Goal: Information Seeking & Learning: Learn about a topic

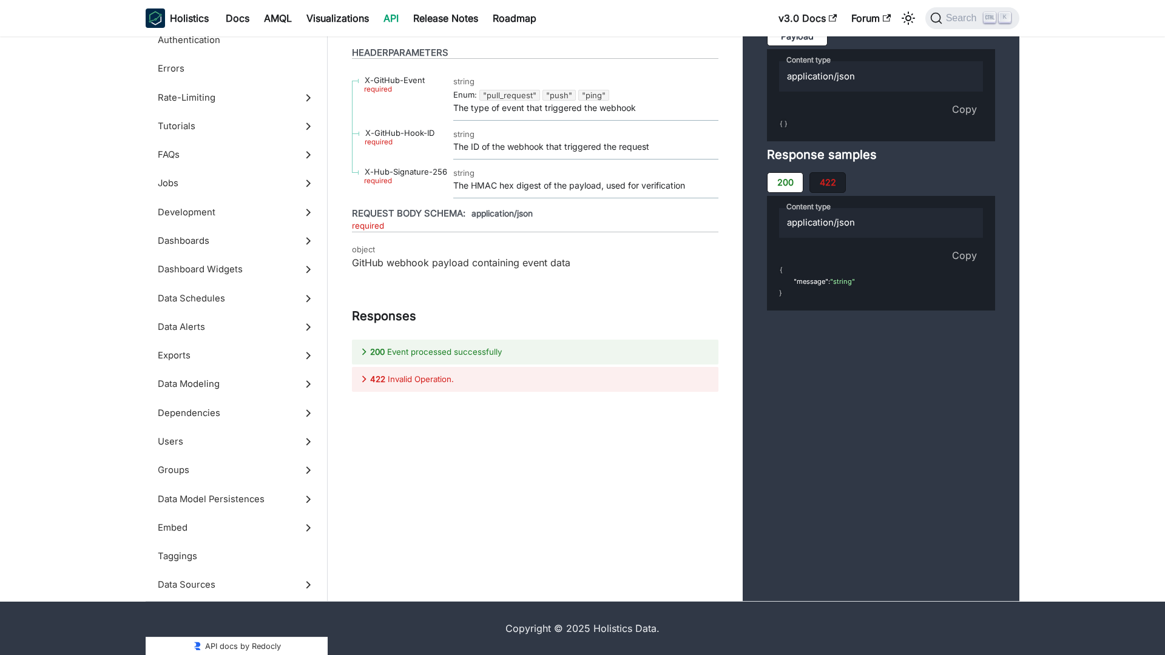
scroll to position [53925, 0]
